Goal: Information Seeking & Learning: Find specific fact

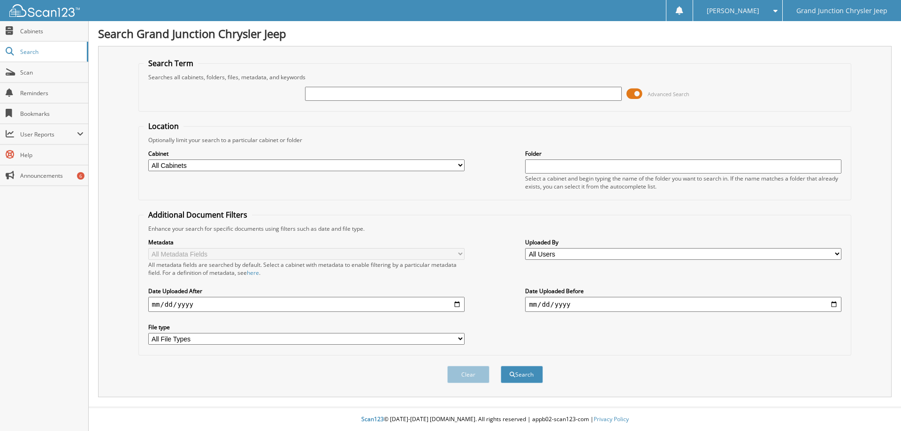
click at [342, 91] on input "text" at bounding box center [463, 94] width 316 height 14
type input "6285437"
click at [523, 379] on button "Search" at bounding box center [522, 374] width 42 height 17
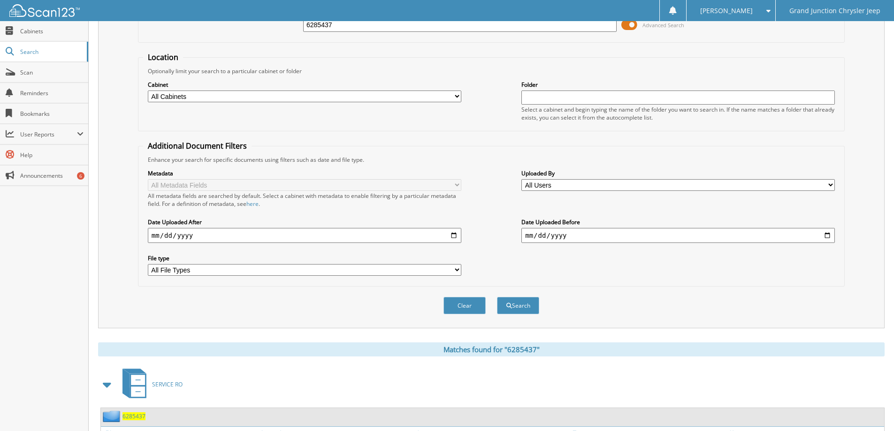
scroll to position [136, 0]
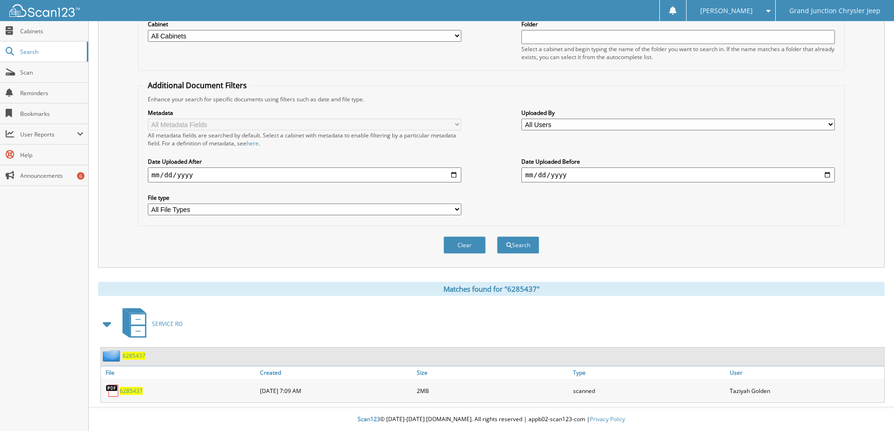
click at [130, 392] on span "6285437" at bounding box center [131, 391] width 23 height 8
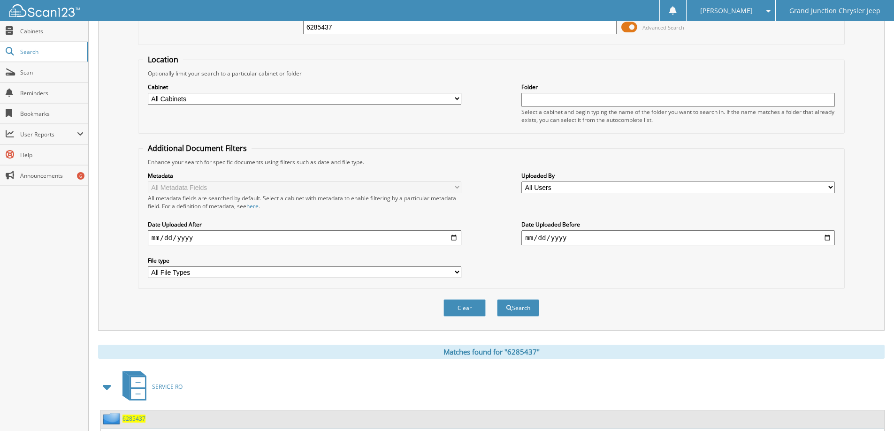
scroll to position [0, 0]
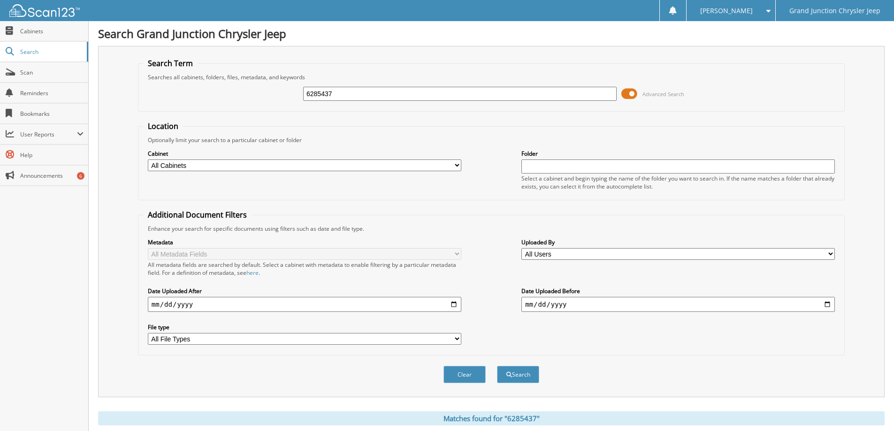
drag, startPoint x: 349, startPoint y: 98, endPoint x: 229, endPoint y: 103, distance: 120.2
click at [229, 103] on div "6285437 Advanced Search" at bounding box center [491, 93] width 696 height 25
type input "6282282"
click at [497, 366] on button "Search" at bounding box center [518, 374] width 42 height 17
click at [522, 376] on button "Search" at bounding box center [518, 374] width 42 height 17
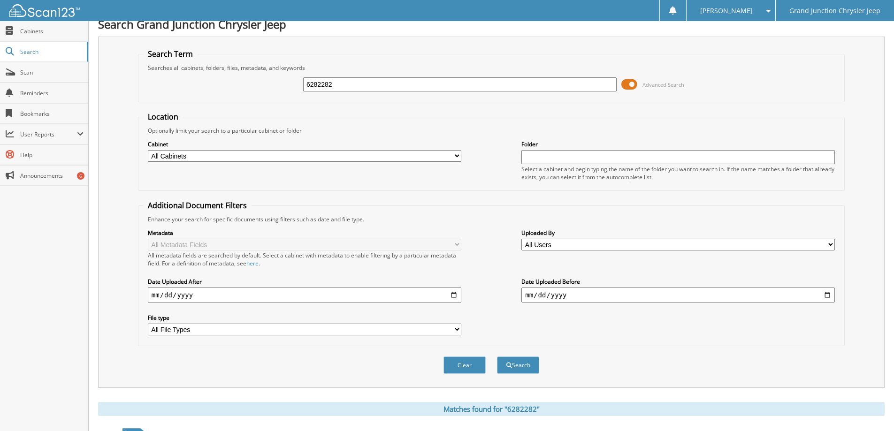
scroll to position [136, 0]
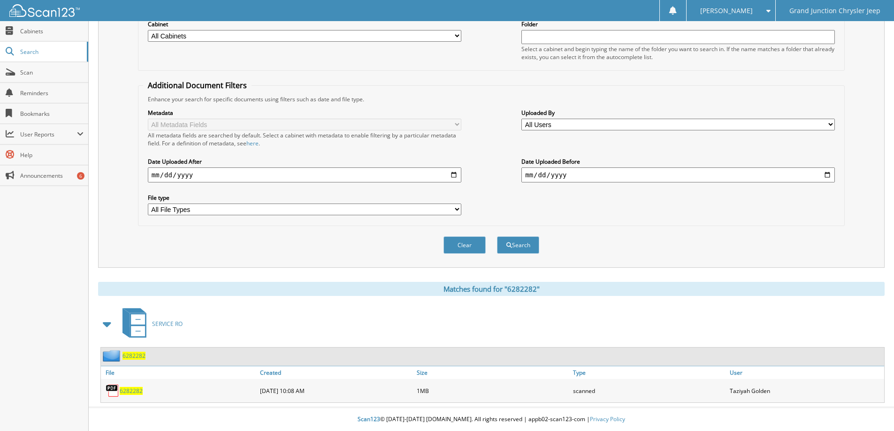
click at [131, 389] on span "6282282" at bounding box center [131, 391] width 23 height 8
